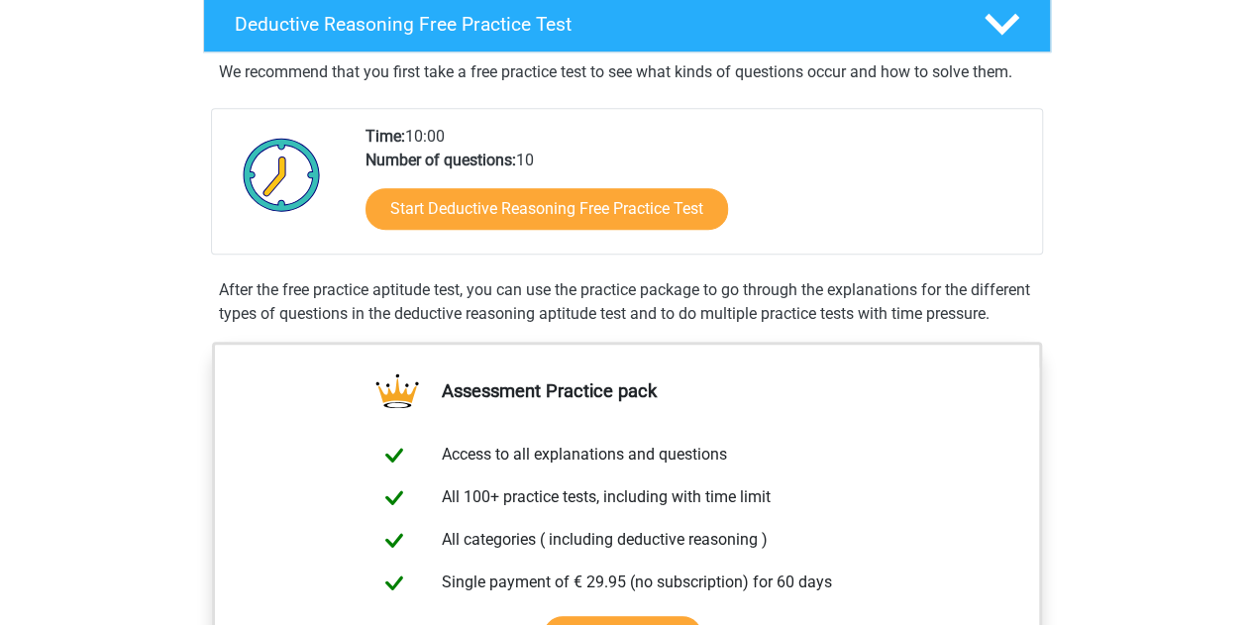
scroll to position [481, 0]
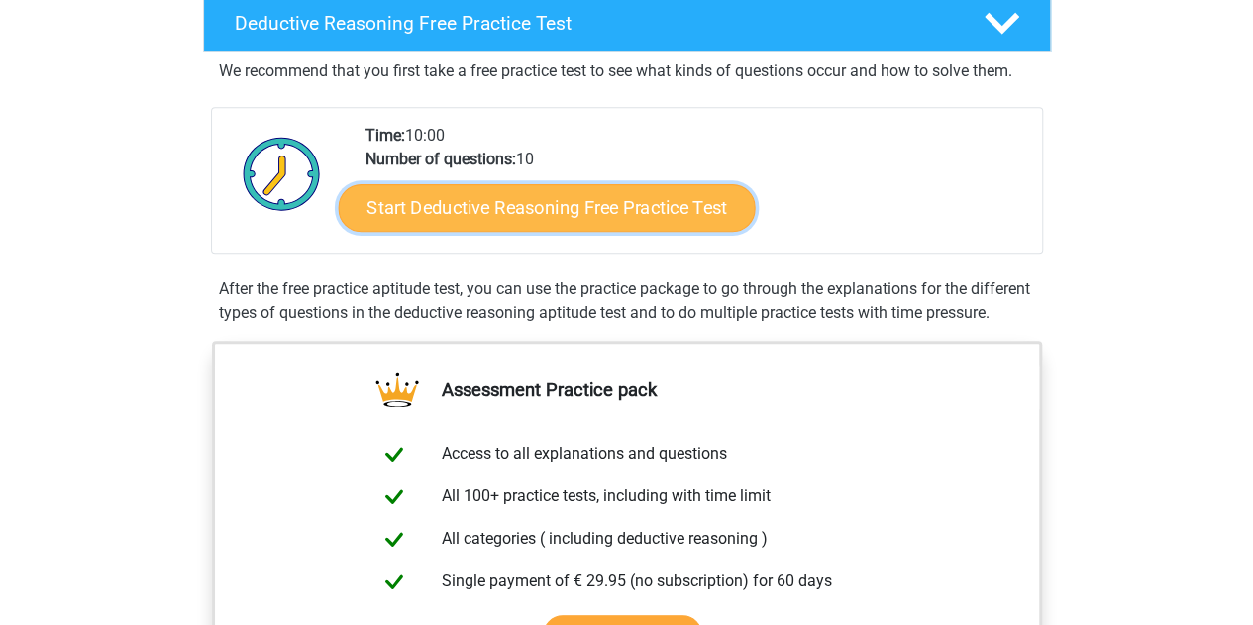
click at [644, 203] on link "Start Deductive Reasoning Free Practice Test" at bounding box center [546, 207] width 417 height 48
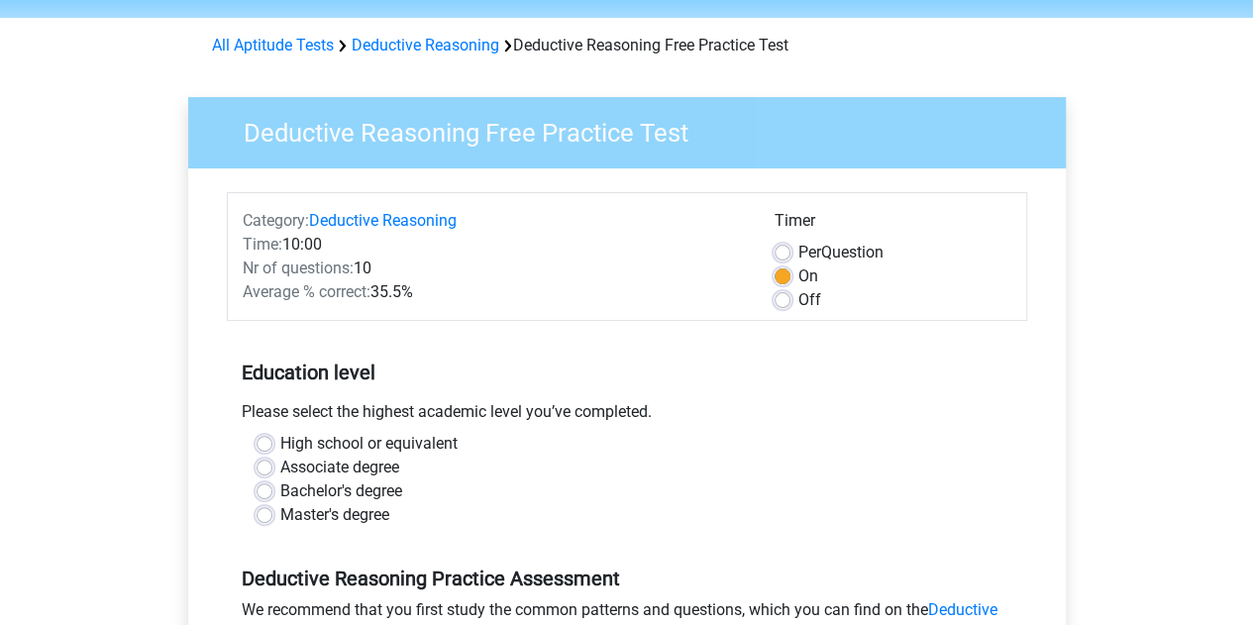
scroll to position [66, 0]
click at [280, 514] on label "Master's degree" at bounding box center [334, 514] width 109 height 24
click at [267, 514] on input "Master's degree" at bounding box center [264, 512] width 16 height 20
radio input "true"
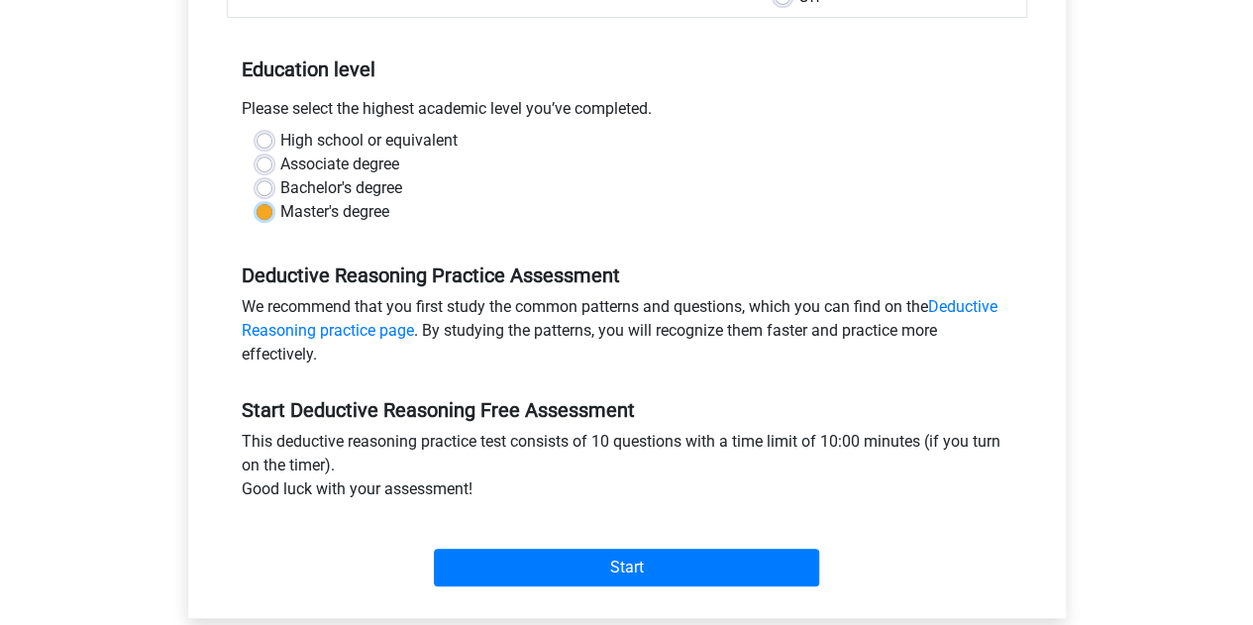
scroll to position [370, 0]
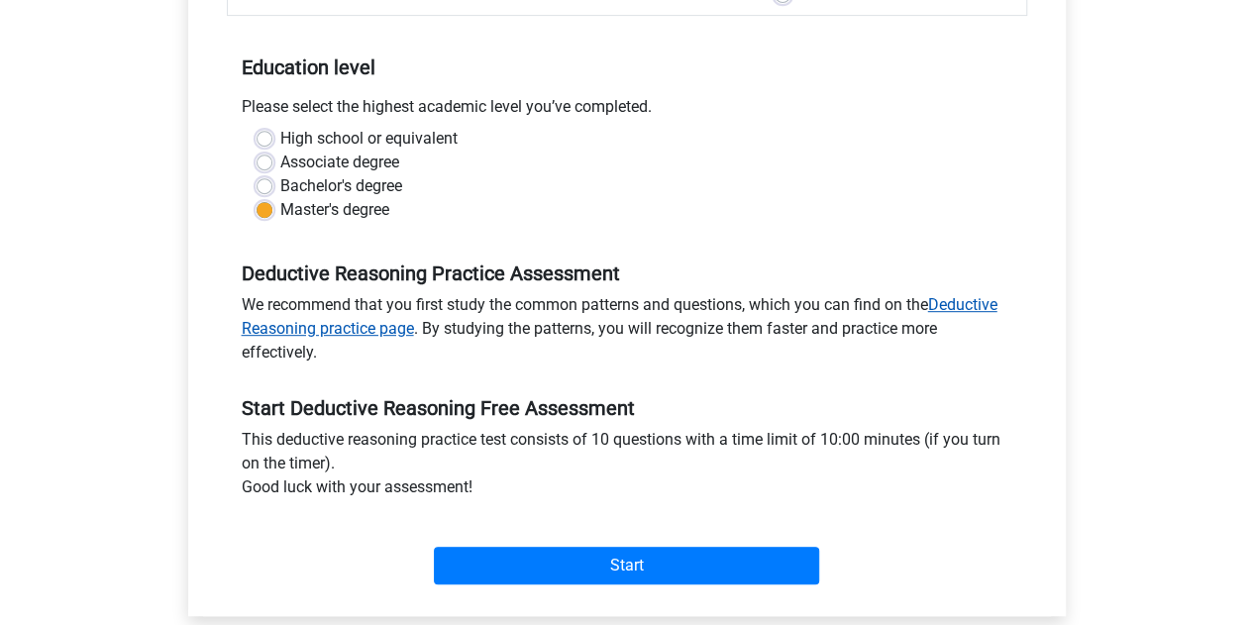
click at [958, 301] on link "Deductive Reasoning practice page" at bounding box center [619, 316] width 755 height 43
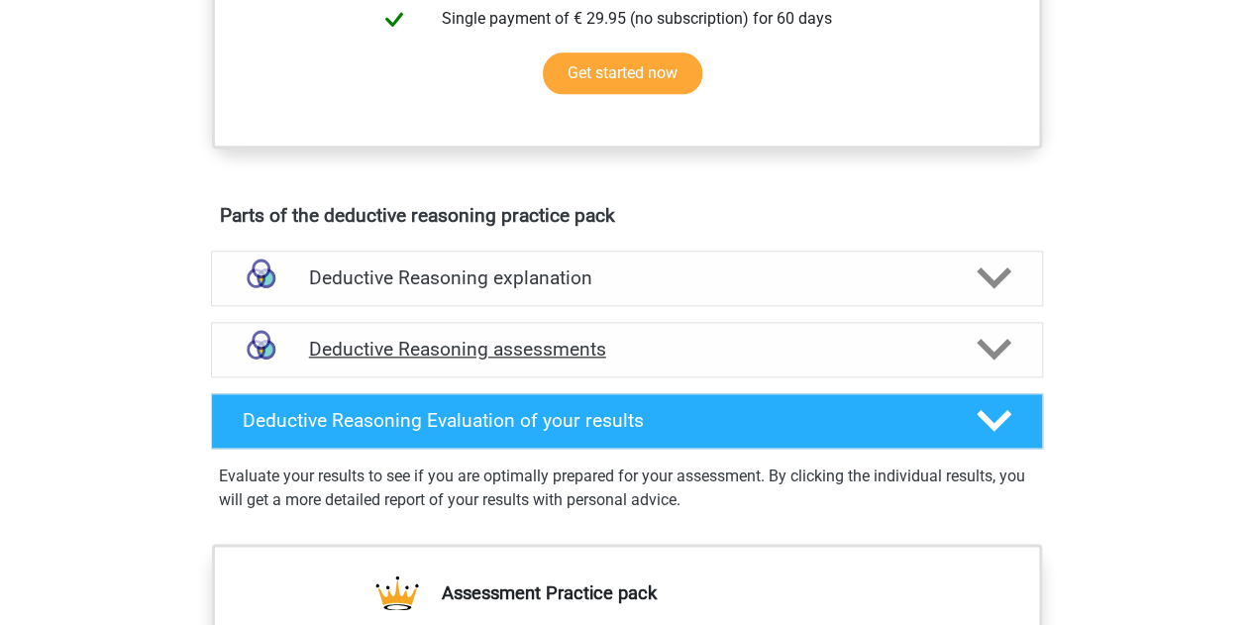
scroll to position [1045, 0]
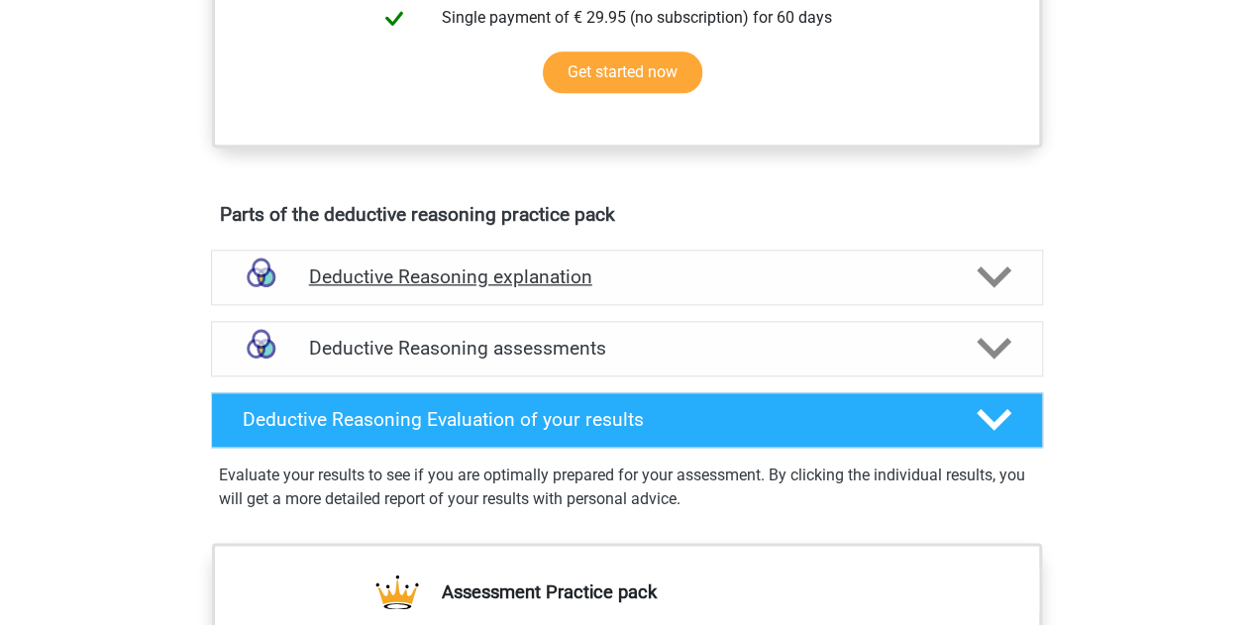
click at [997, 291] on icon at bounding box center [993, 276] width 35 height 35
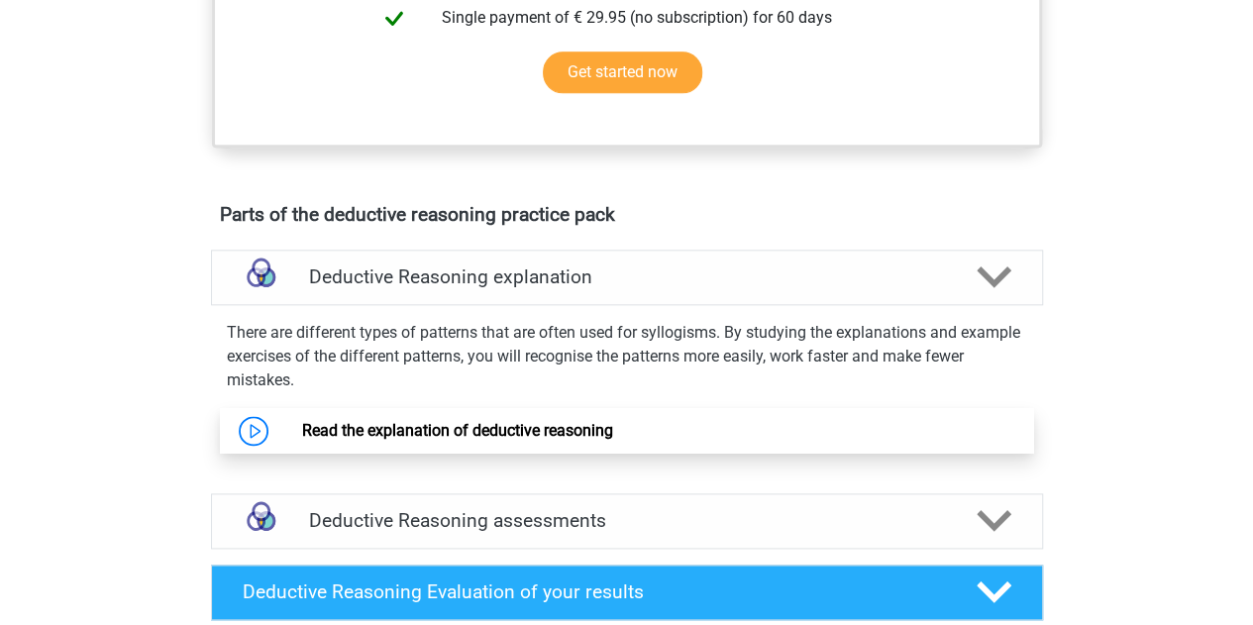
click at [415, 440] on link "Read the explanation of deductive reasoning" at bounding box center [457, 430] width 311 height 19
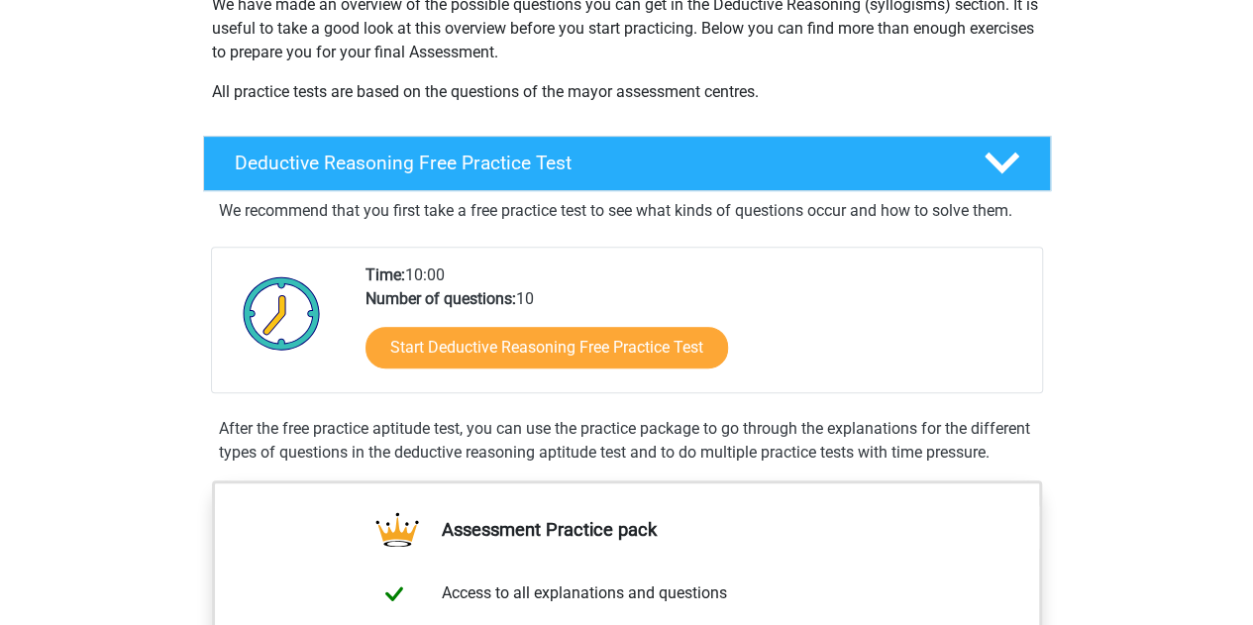
scroll to position [341, 0]
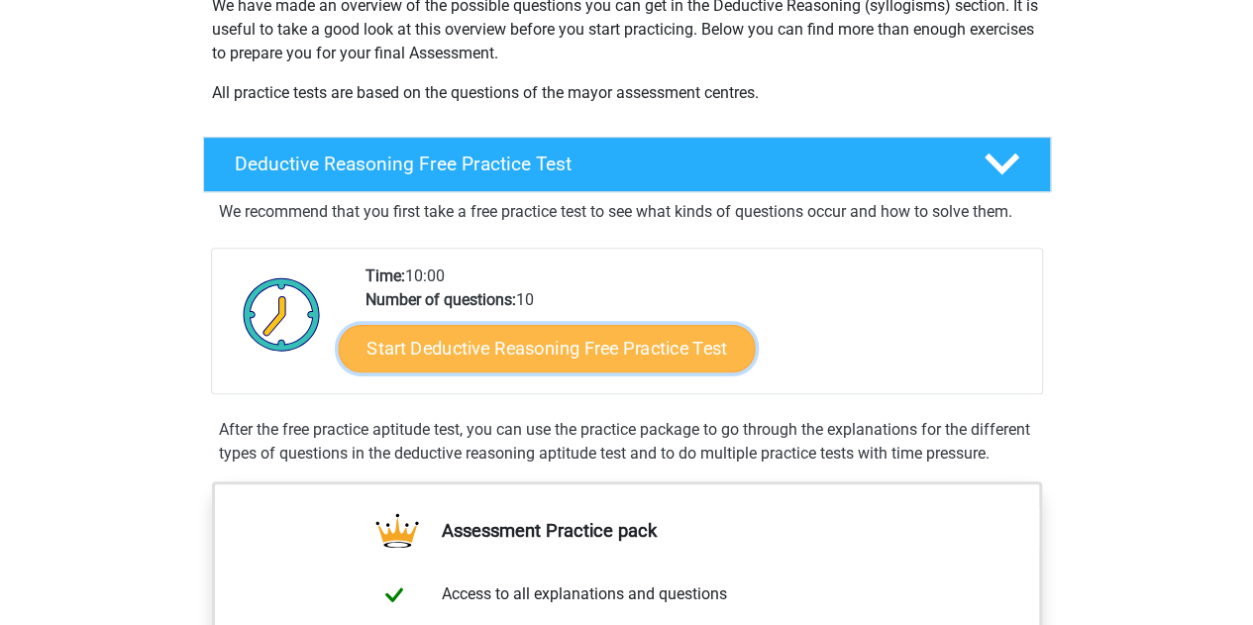
click at [693, 343] on link "Start Deductive Reasoning Free Practice Test" at bounding box center [546, 348] width 417 height 48
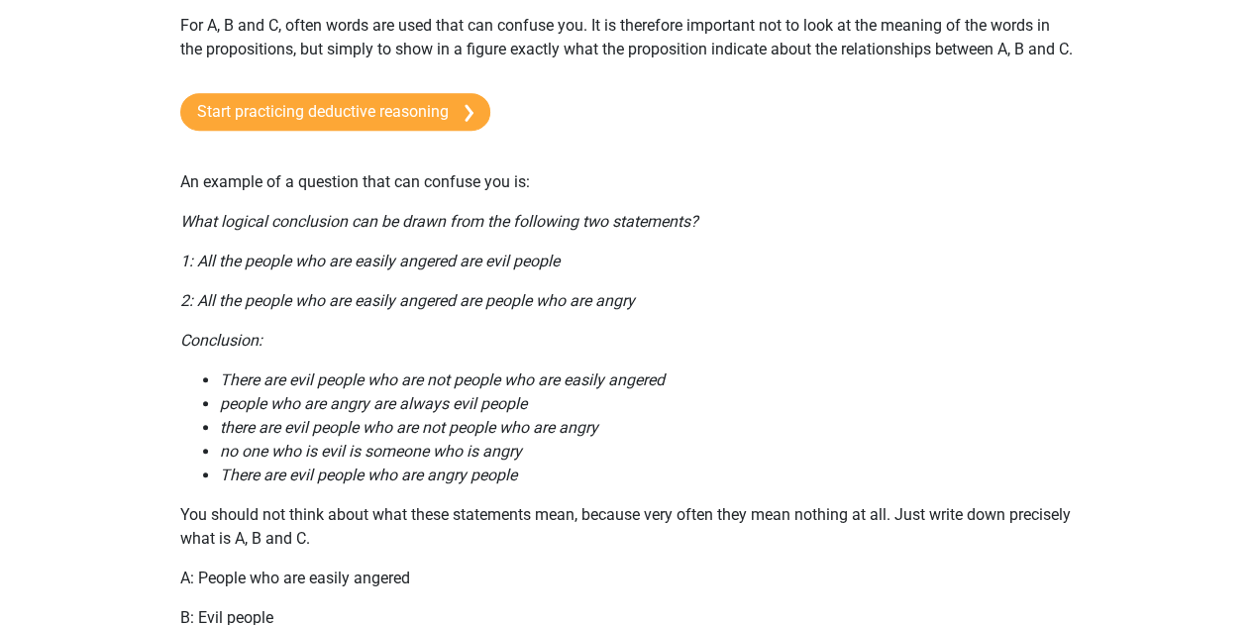
scroll to position [444, 0]
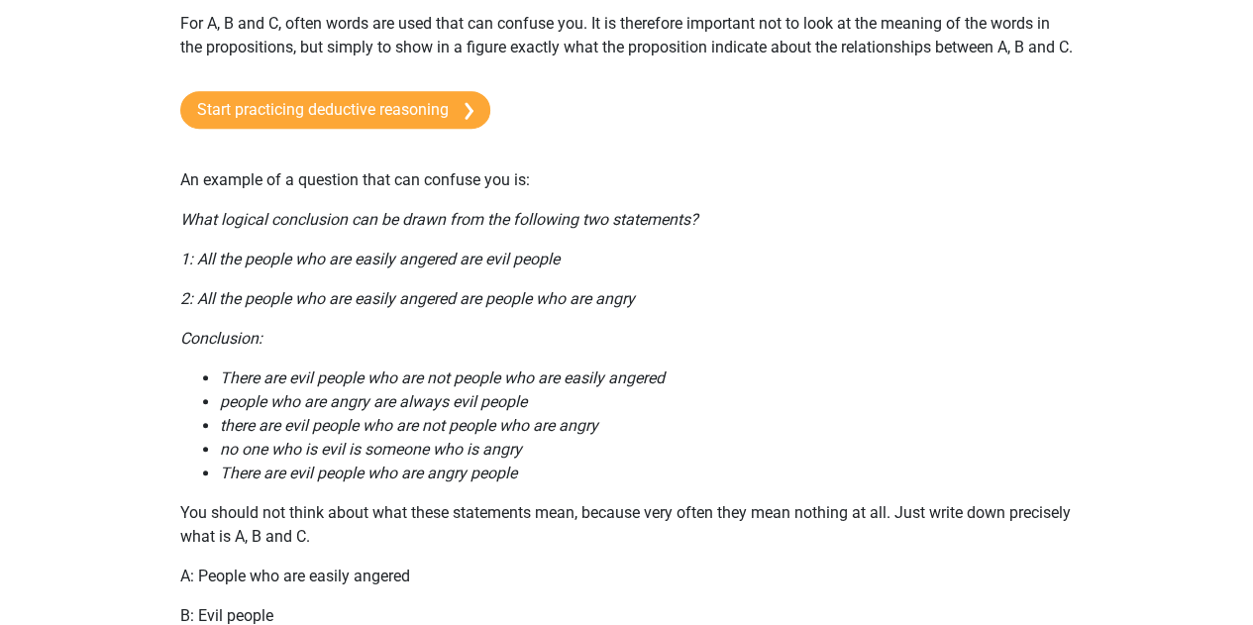
click at [459, 482] on icon "There are evil people who are angry people" at bounding box center [368, 472] width 297 height 19
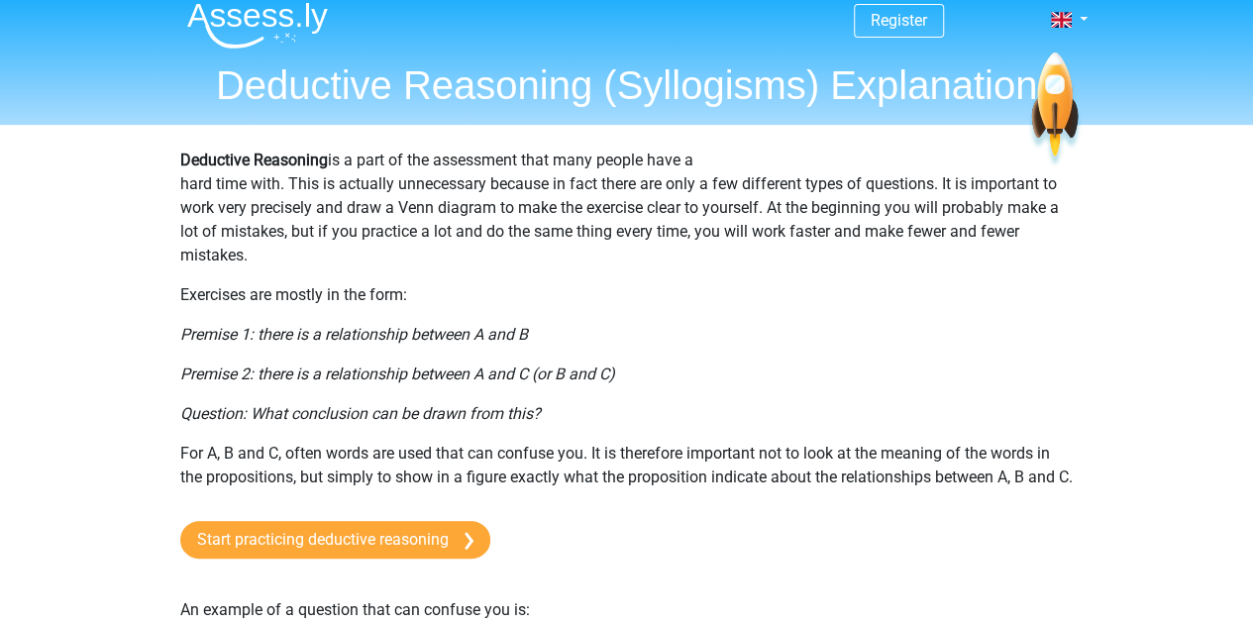
scroll to position [0, 0]
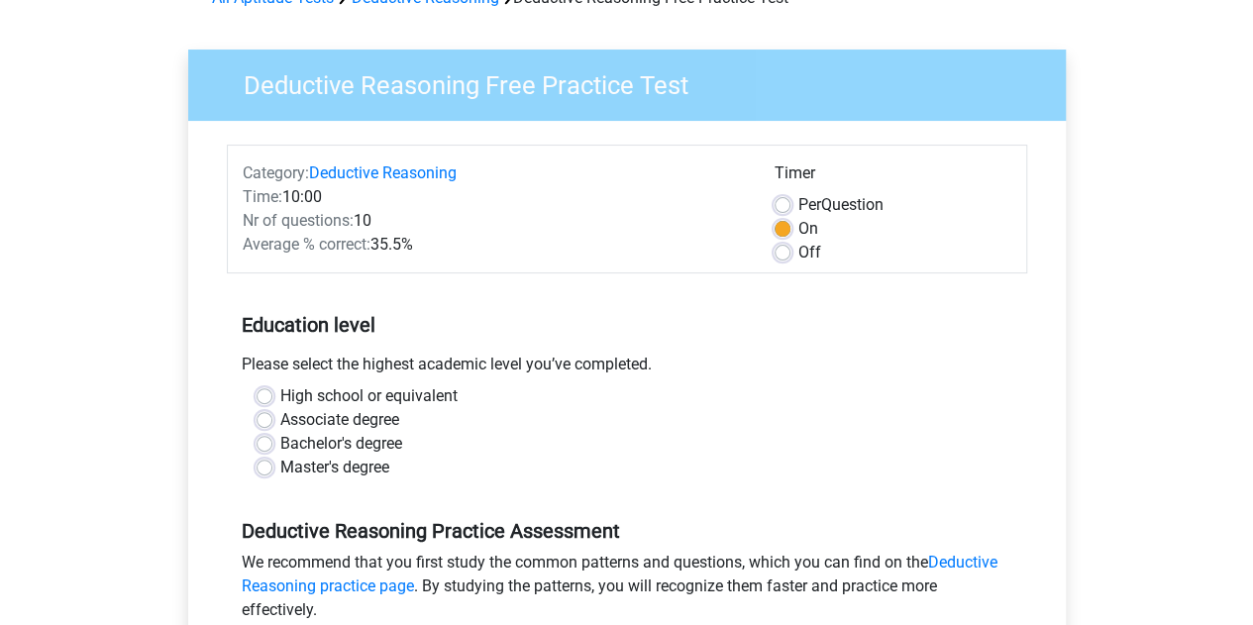
scroll to position [114, 0]
click at [285, 470] on label "Master's degree" at bounding box center [334, 466] width 109 height 24
click at [272, 470] on input "Master's degree" at bounding box center [264, 464] width 16 height 20
radio input "true"
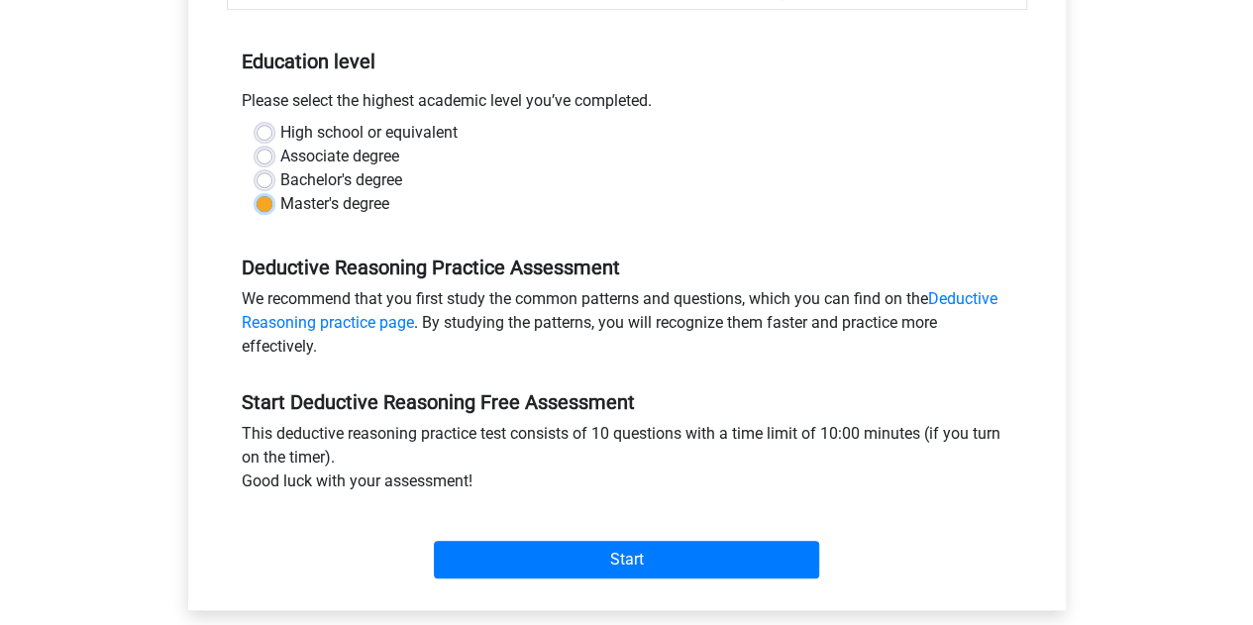
scroll to position [377, 0]
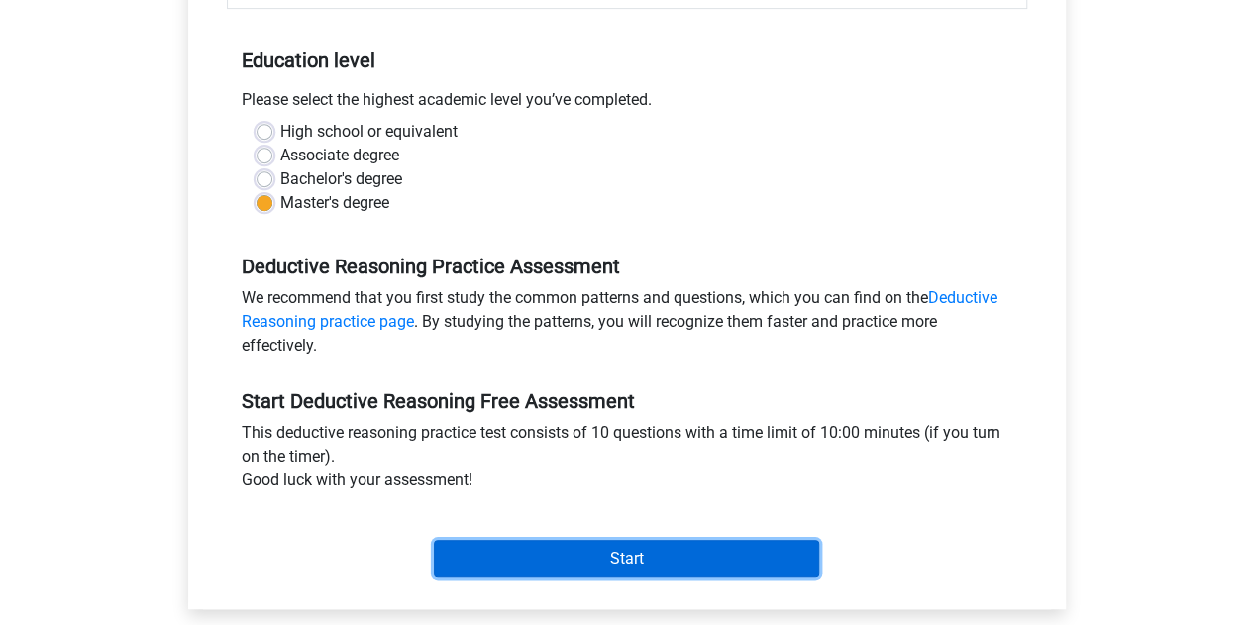
click at [469, 542] on input "Start" at bounding box center [626, 559] width 385 height 38
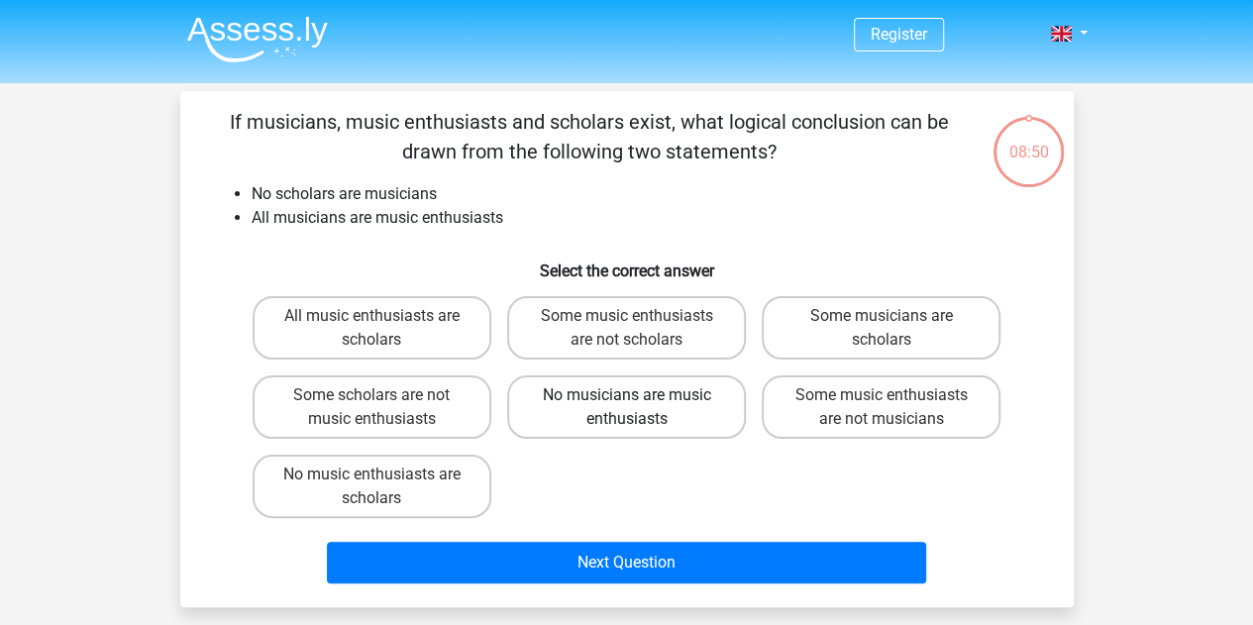
click at [573, 401] on label "No musicians are music enthusiasts" at bounding box center [626, 406] width 239 height 63
click at [626, 401] on input "No musicians are music enthusiasts" at bounding box center [632, 401] width 13 height 13
radio input "true"
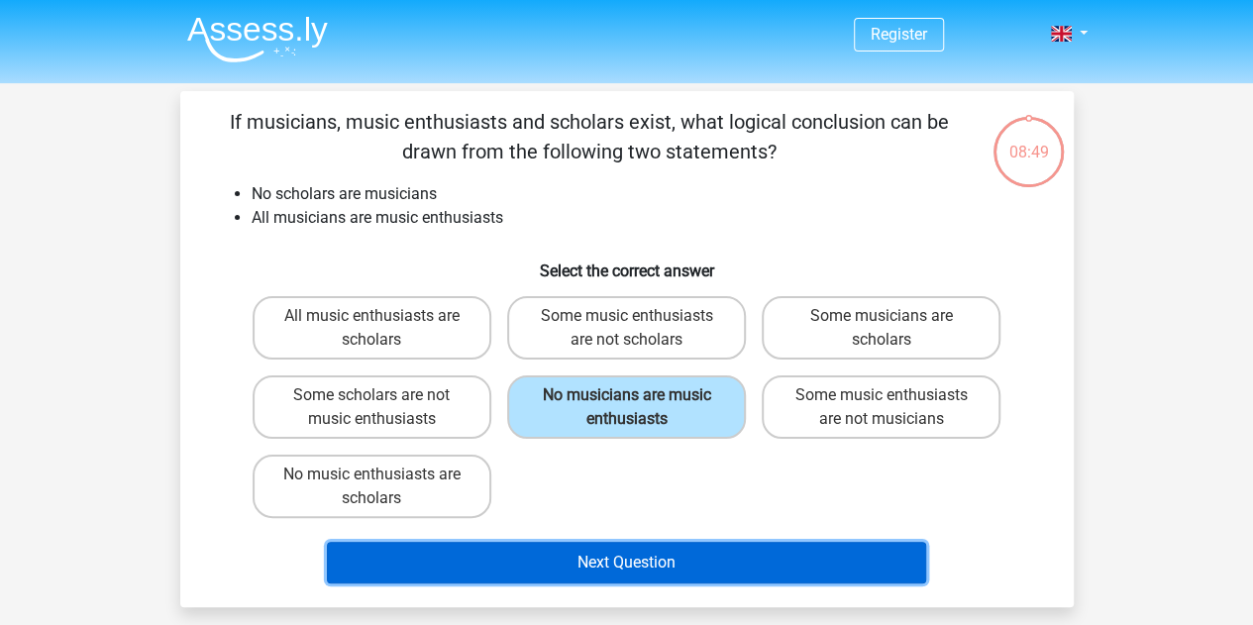
click at [541, 564] on button "Next Question" at bounding box center [626, 563] width 599 height 42
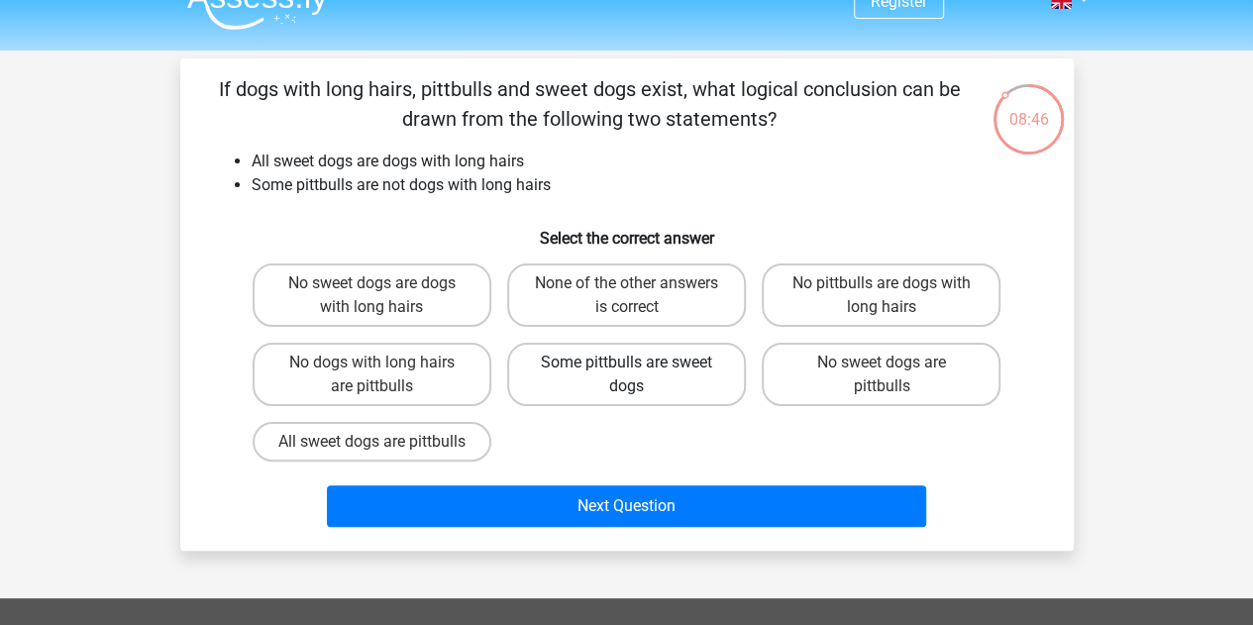
scroll to position [30, 0]
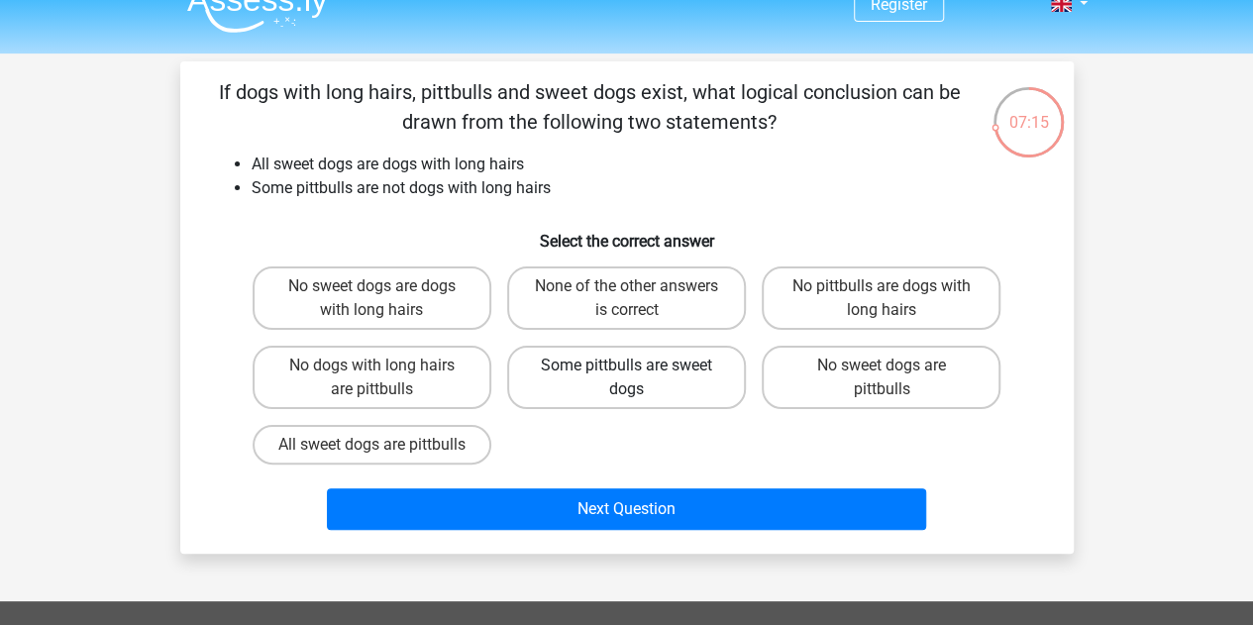
click at [556, 373] on label "Some pittbulls are sweet dogs" at bounding box center [626, 377] width 239 height 63
click at [626, 373] on input "Some pittbulls are sweet dogs" at bounding box center [632, 371] width 13 height 13
radio input "true"
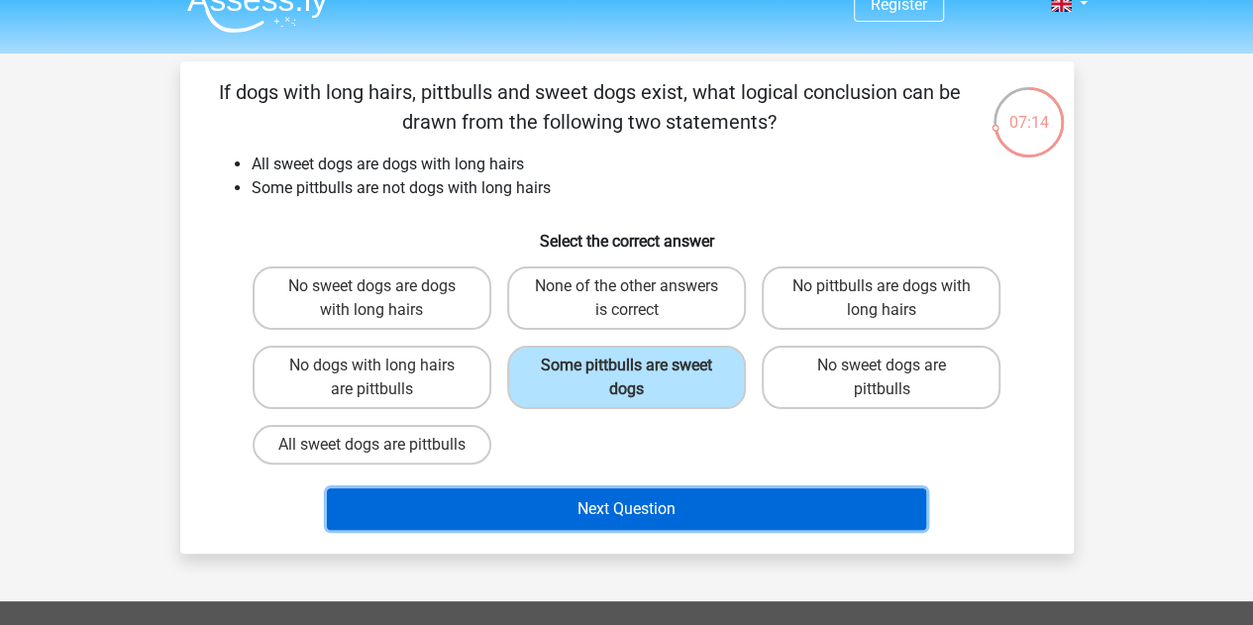
click at [519, 530] on button "Next Question" at bounding box center [626, 509] width 599 height 42
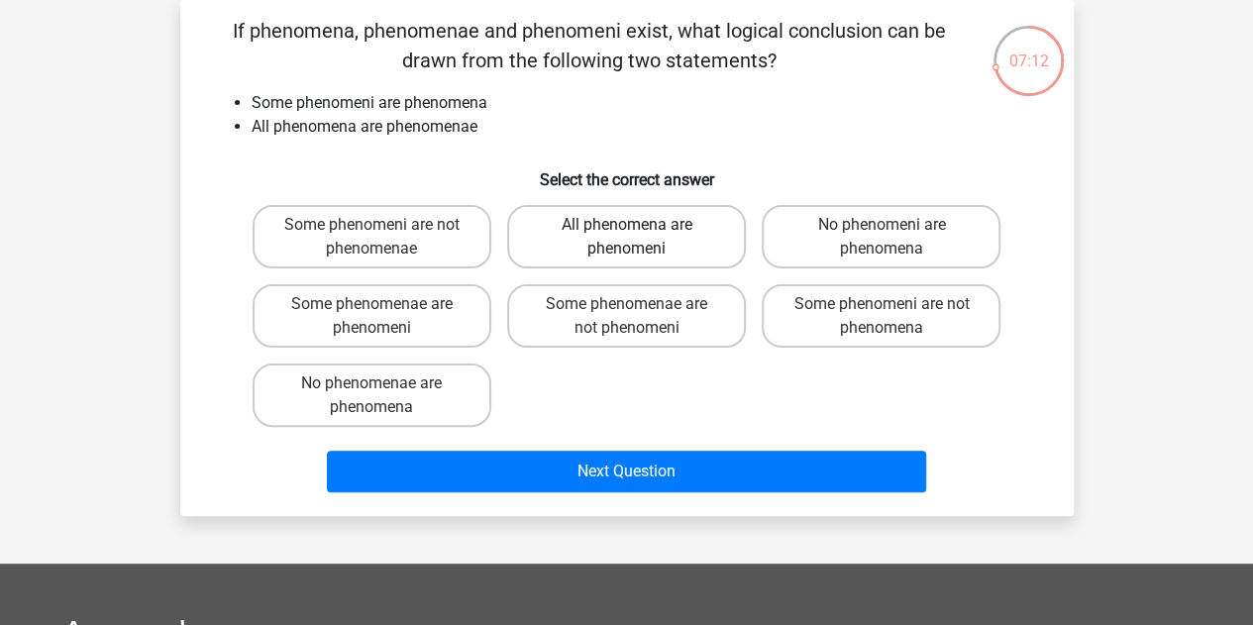
scroll to position [0, 0]
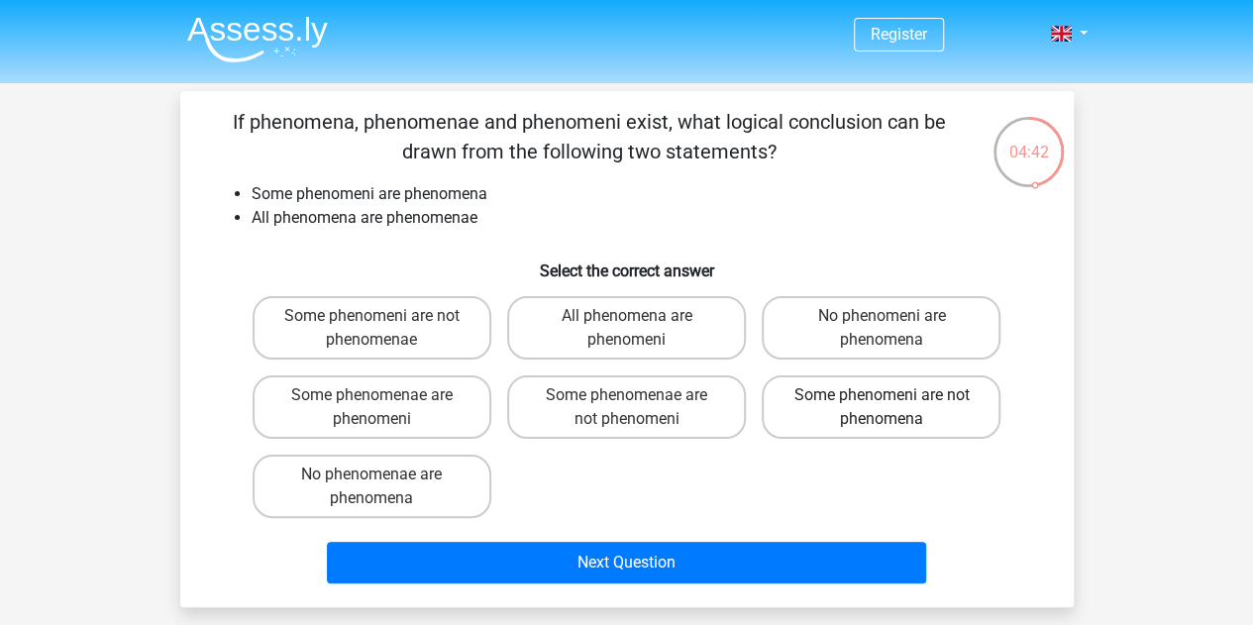
click at [847, 423] on label "Some phenomeni are not phenomena" at bounding box center [880, 406] width 239 height 63
click at [881, 408] on input "Some phenomeni are not phenomena" at bounding box center [887, 401] width 13 height 13
radio input "true"
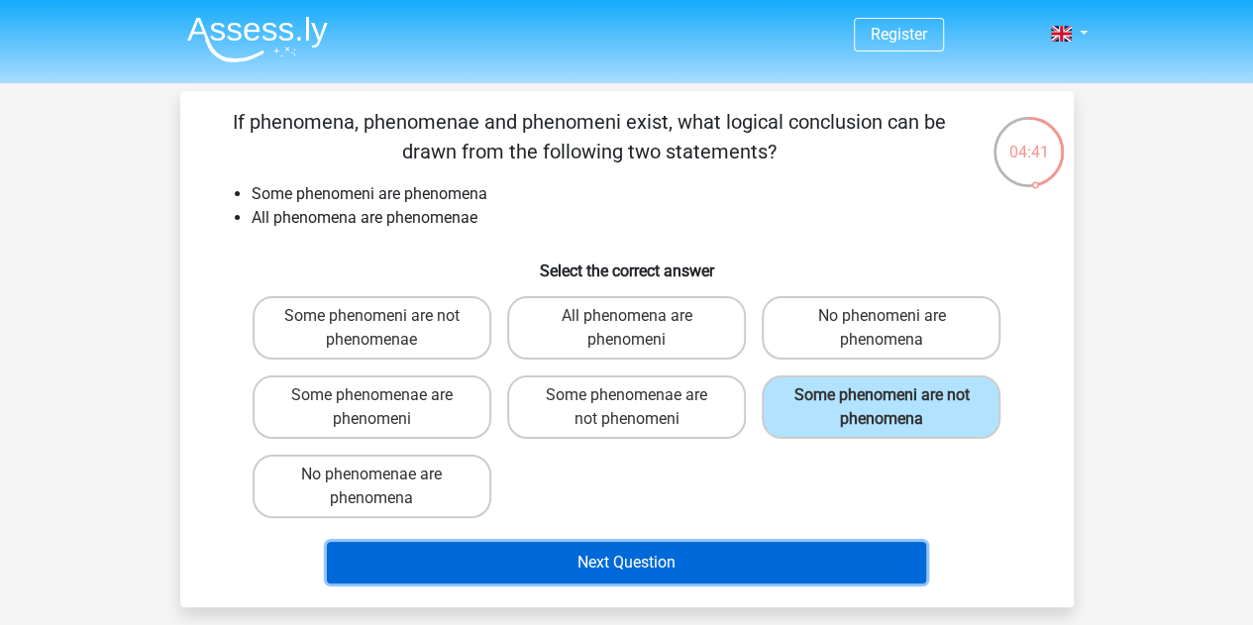
click at [741, 555] on button "Next Question" at bounding box center [626, 563] width 599 height 42
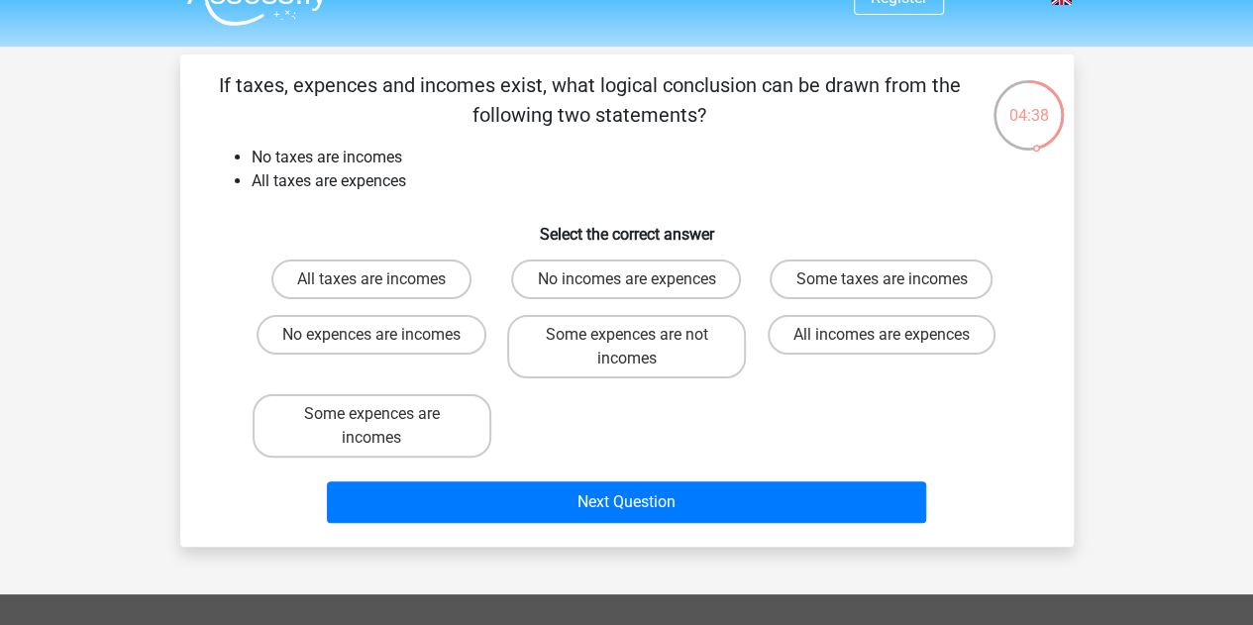
scroll to position [24, 0]
